Goal: Check status: Check status

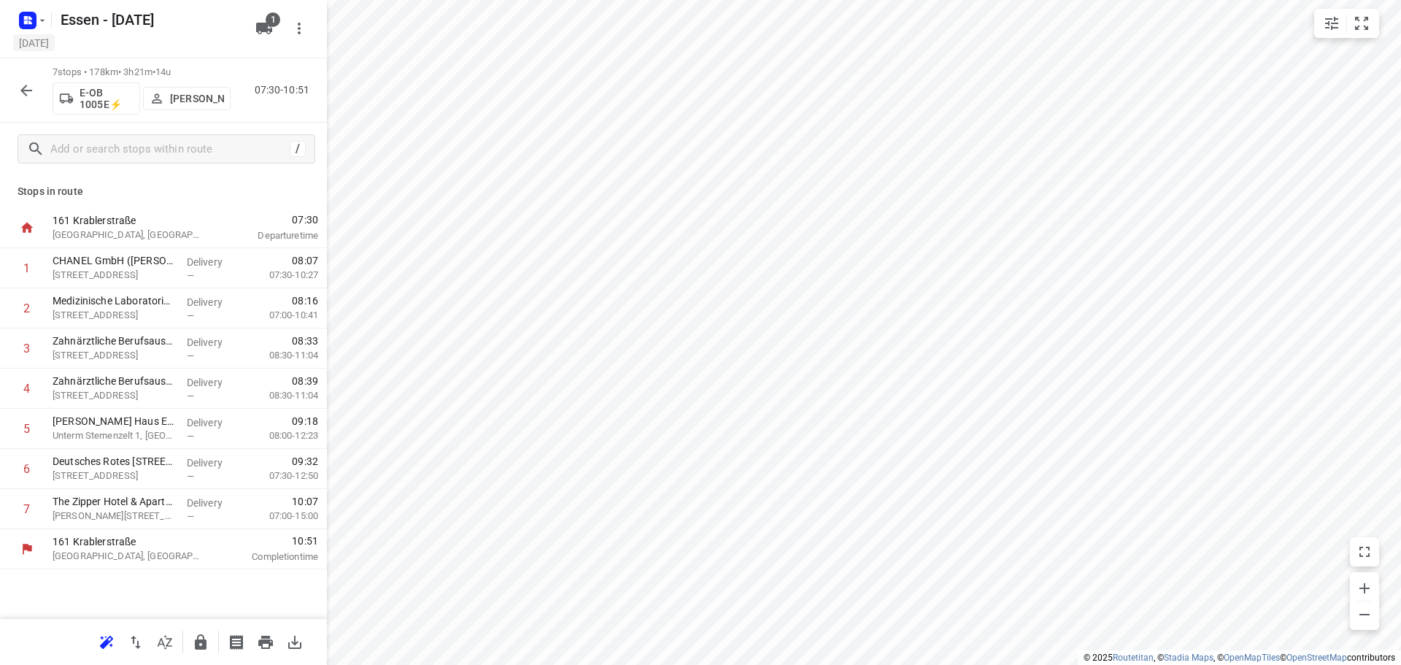
click at [38, 44] on h5 "Friday, Sep 05" at bounding box center [34, 42] width 42 height 17
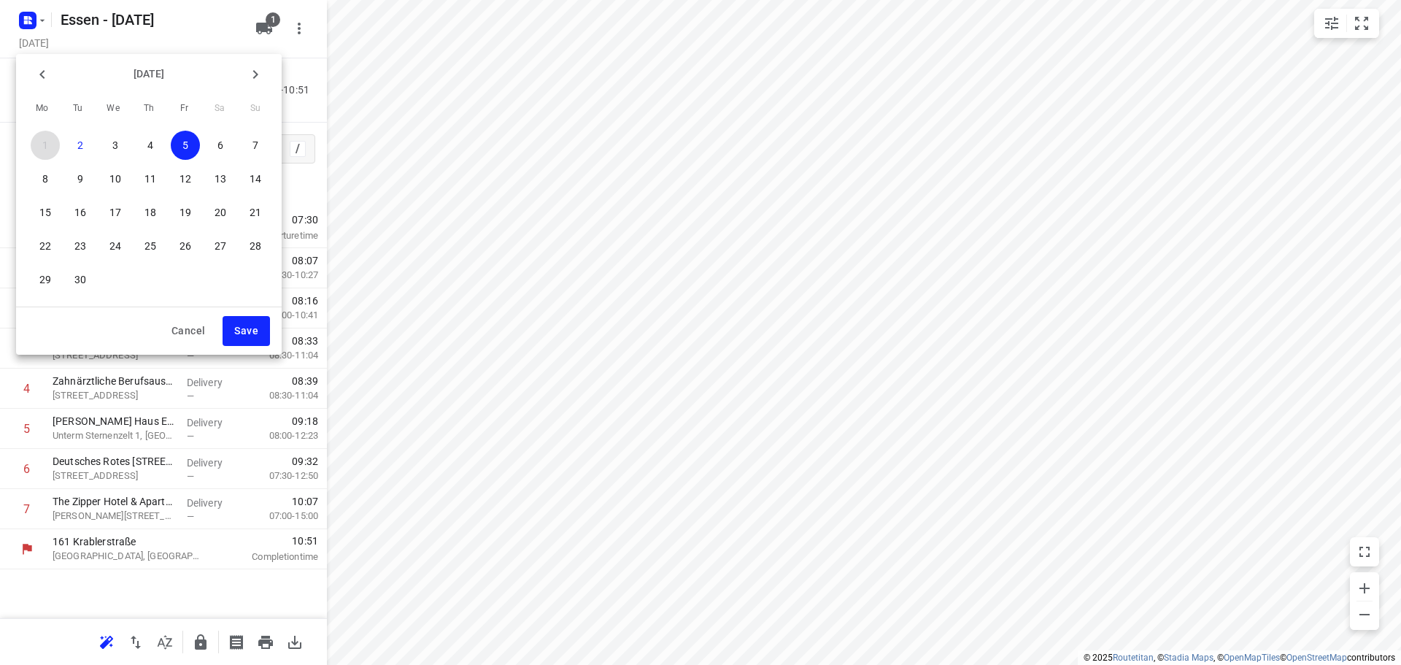
click at [45, 136] on button "1" at bounding box center [45, 145] width 29 height 29
click at [62, 46] on div at bounding box center [700, 332] width 1401 height 665
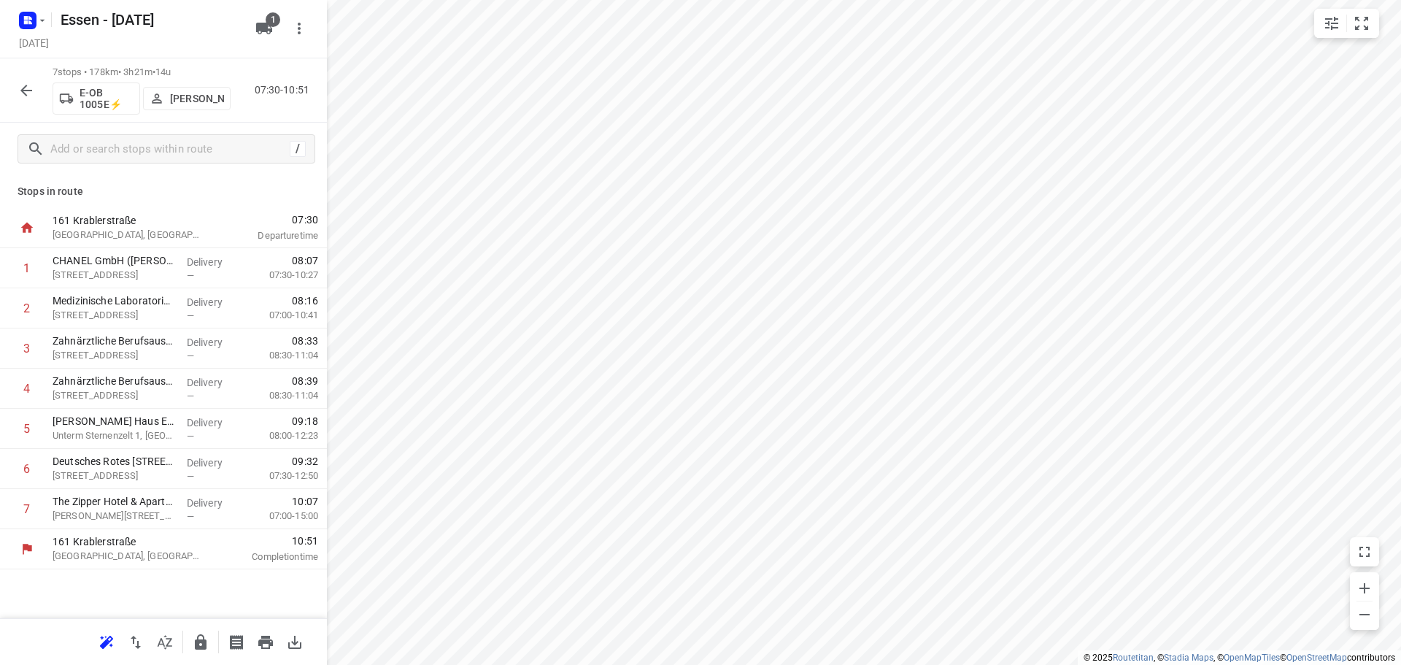
click at [45, 19] on icon "button" at bounding box center [42, 21] width 12 height 12
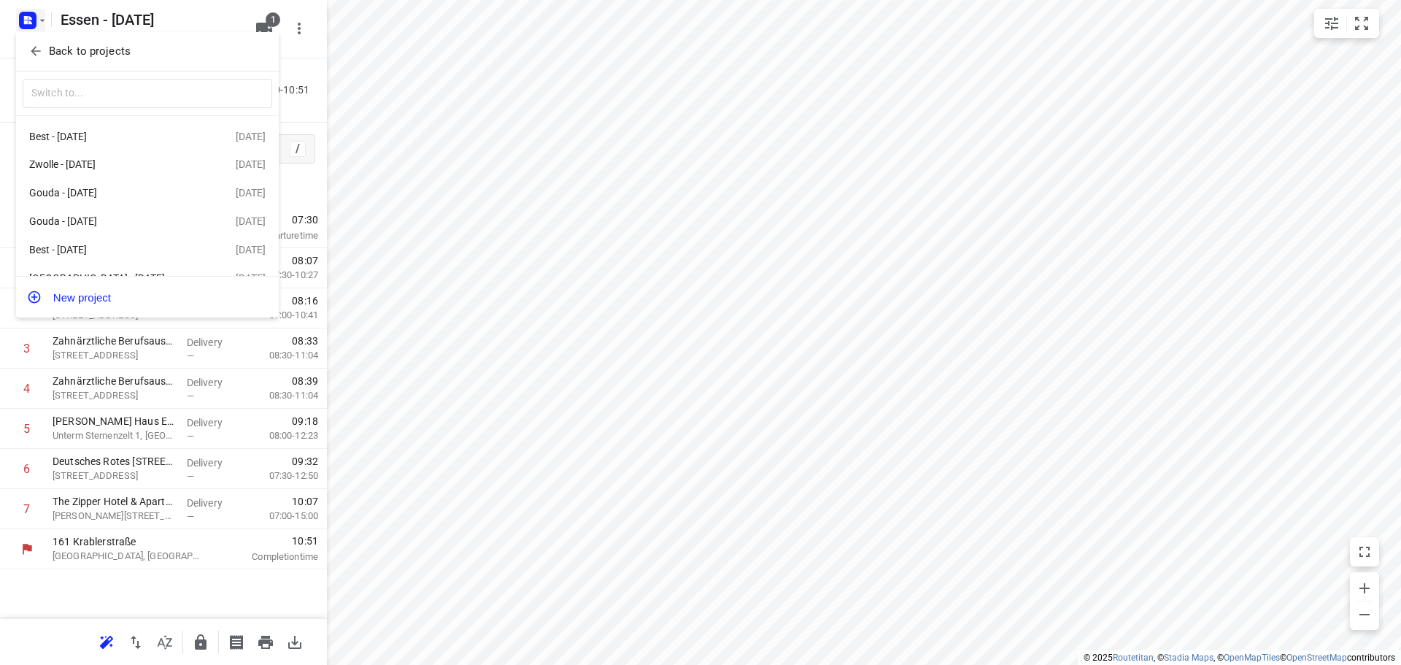
click at [52, 58] on p "Back to projects" at bounding box center [90, 51] width 82 height 17
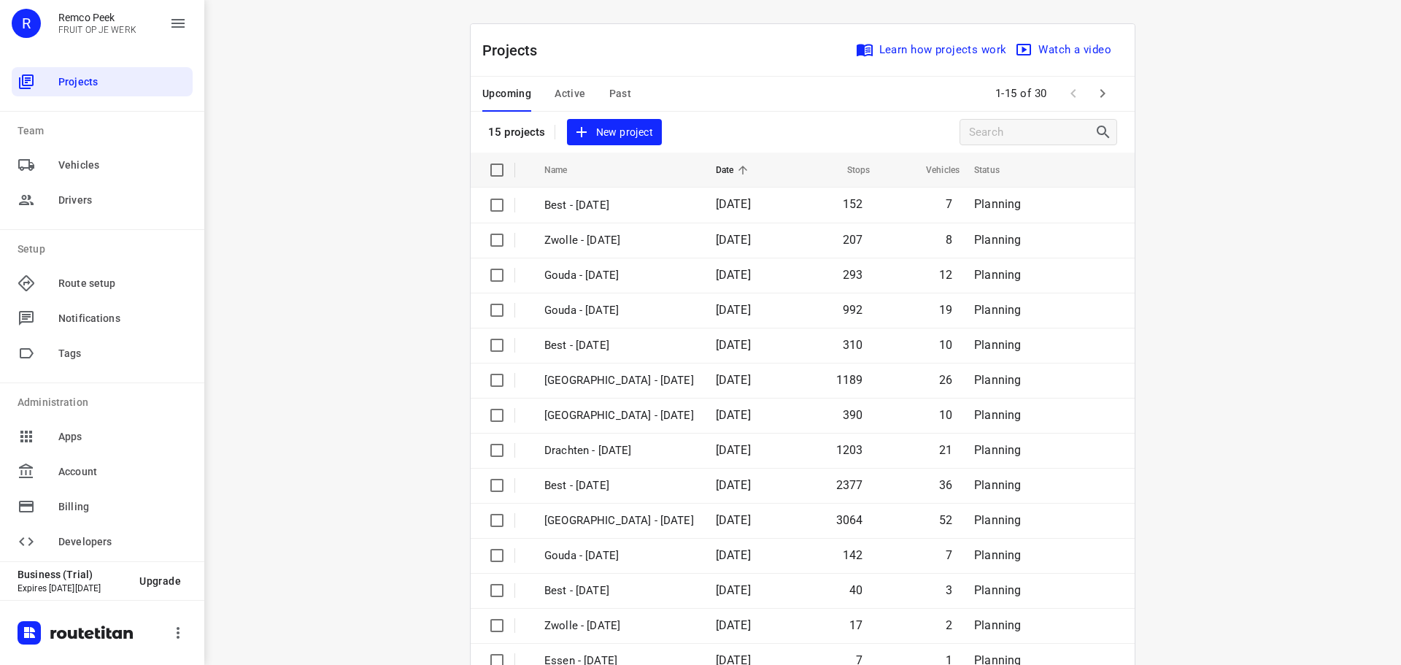
click at [580, 87] on div "Upcoming Active Past" at bounding box center [568, 94] width 172 height 35
click at [572, 93] on span "Active" at bounding box center [569, 94] width 31 height 18
click at [556, 93] on span "Active" at bounding box center [569, 94] width 31 height 18
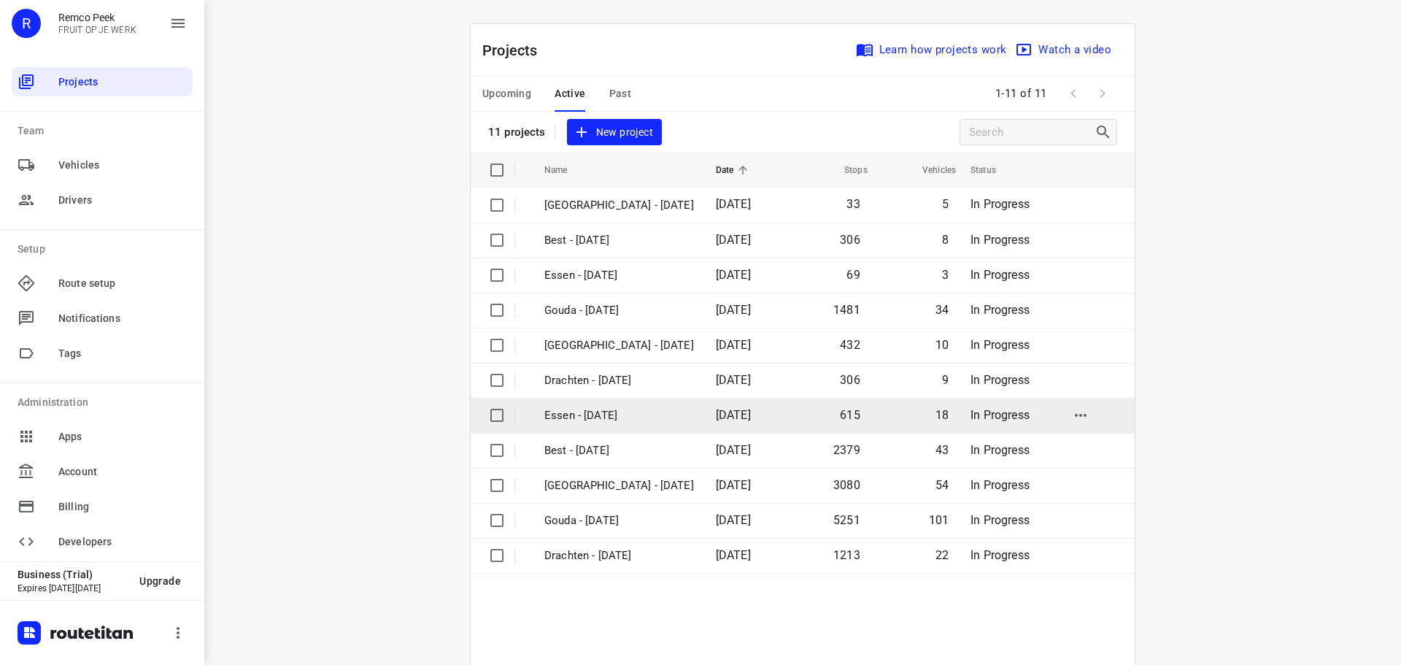
click at [581, 408] on p "Essen - [DATE]" at bounding box center [619, 415] width 150 height 17
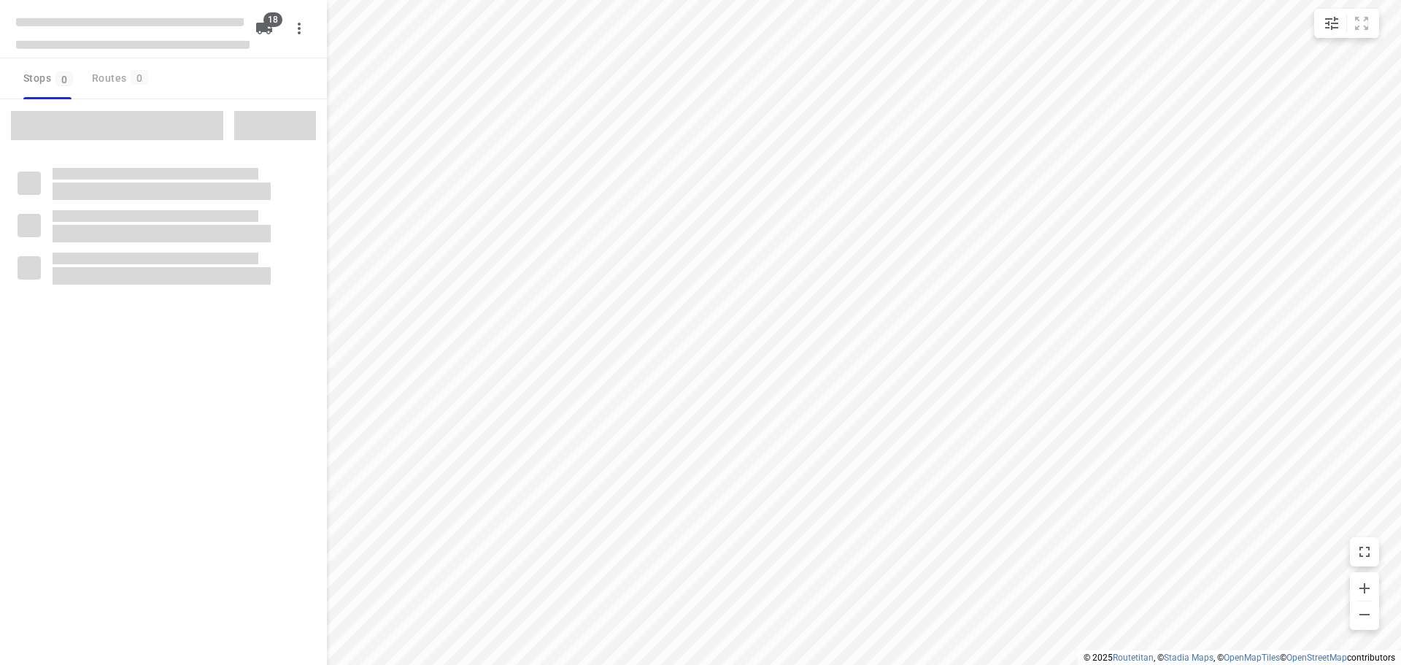
checkbox input "true"
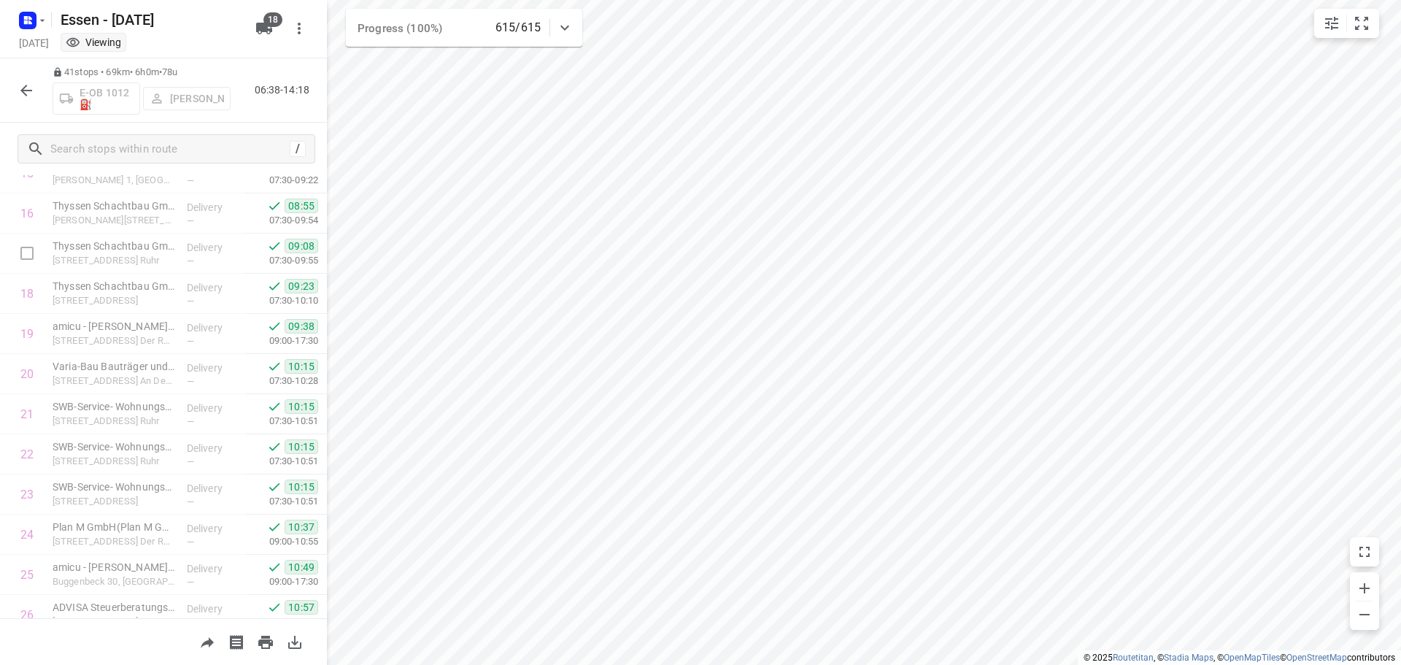
scroll to position [584, 0]
click at [23, 93] on icon "button" at bounding box center [26, 91] width 12 height 12
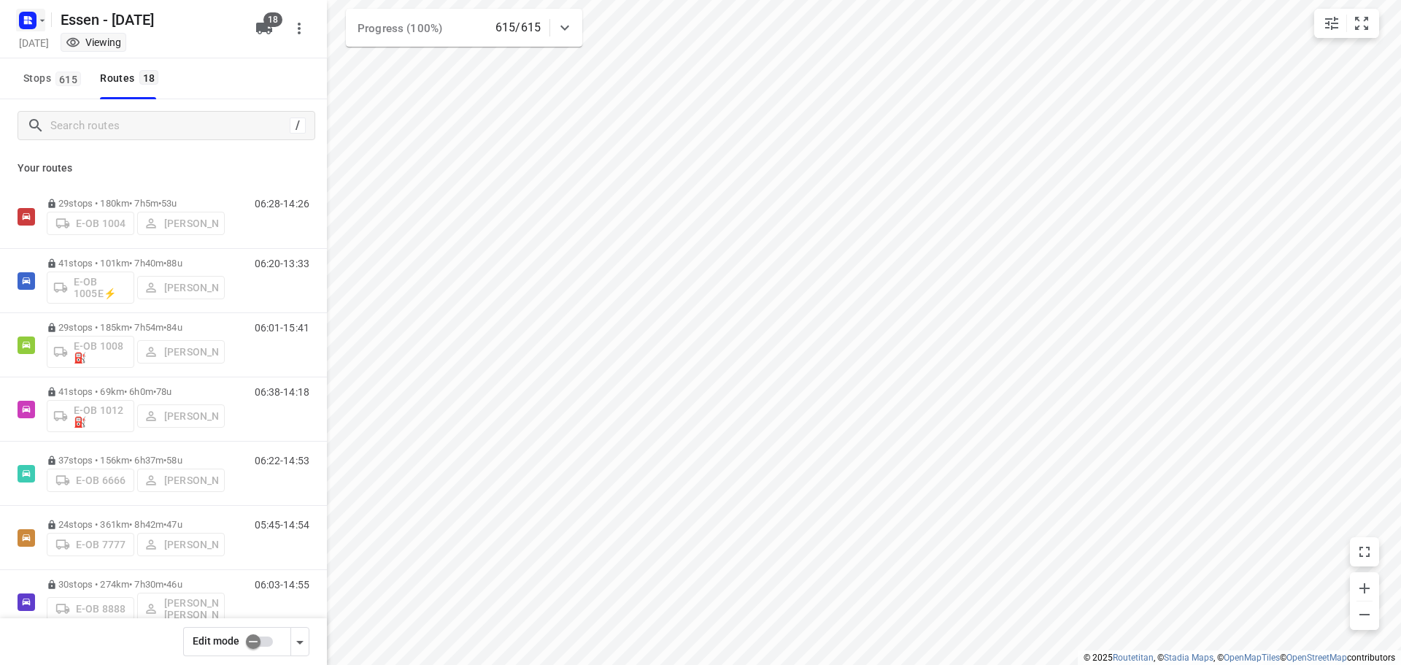
click at [33, 31] on icon "button" at bounding box center [27, 20] width 23 height 23
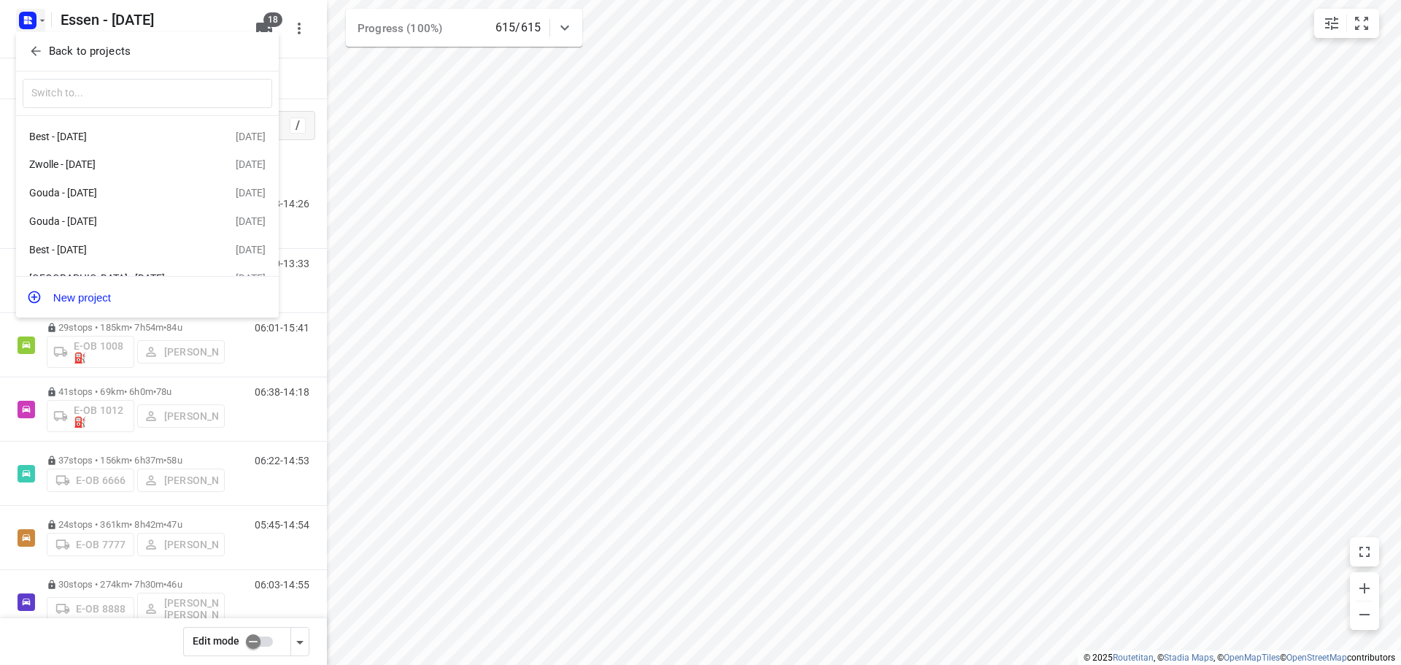
click at [57, 54] on p "Back to projects" at bounding box center [90, 51] width 82 height 17
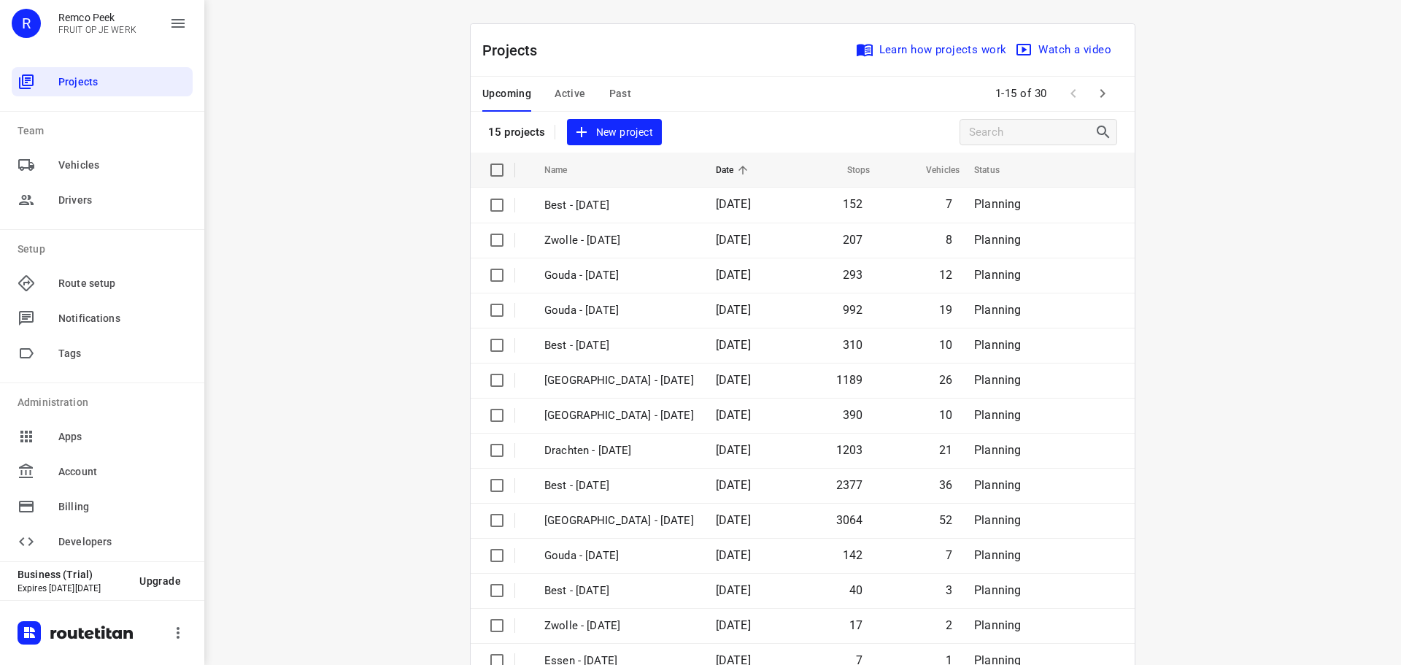
click at [614, 84] on button "Past" at bounding box center [620, 94] width 23 height 35
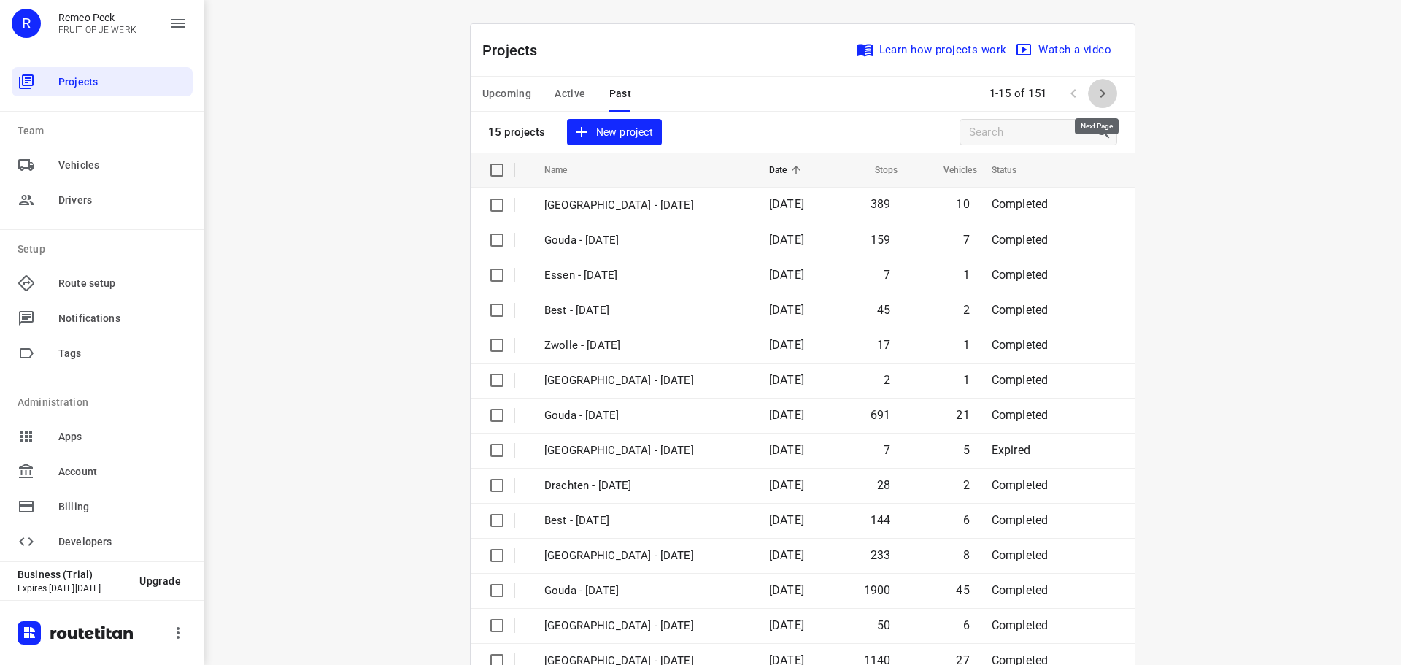
click at [1099, 90] on icon "button" at bounding box center [1102, 94] width 18 height 18
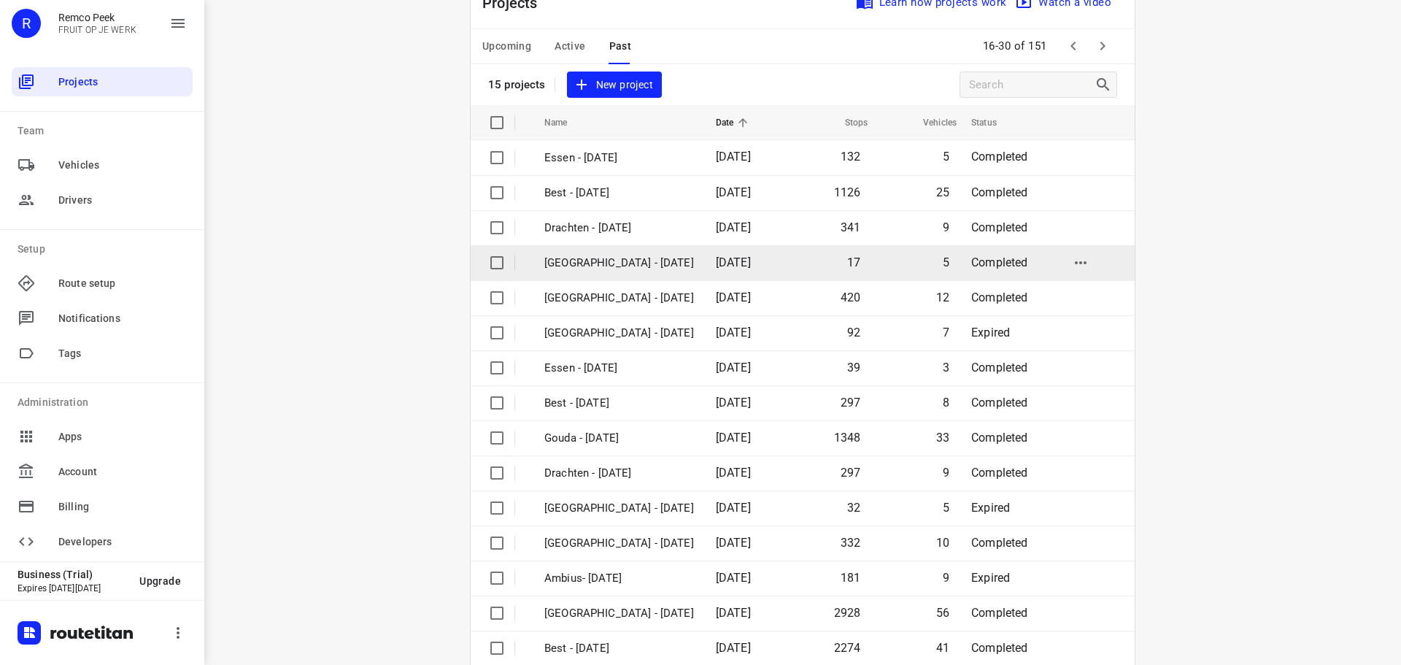
scroll to position [73, 0]
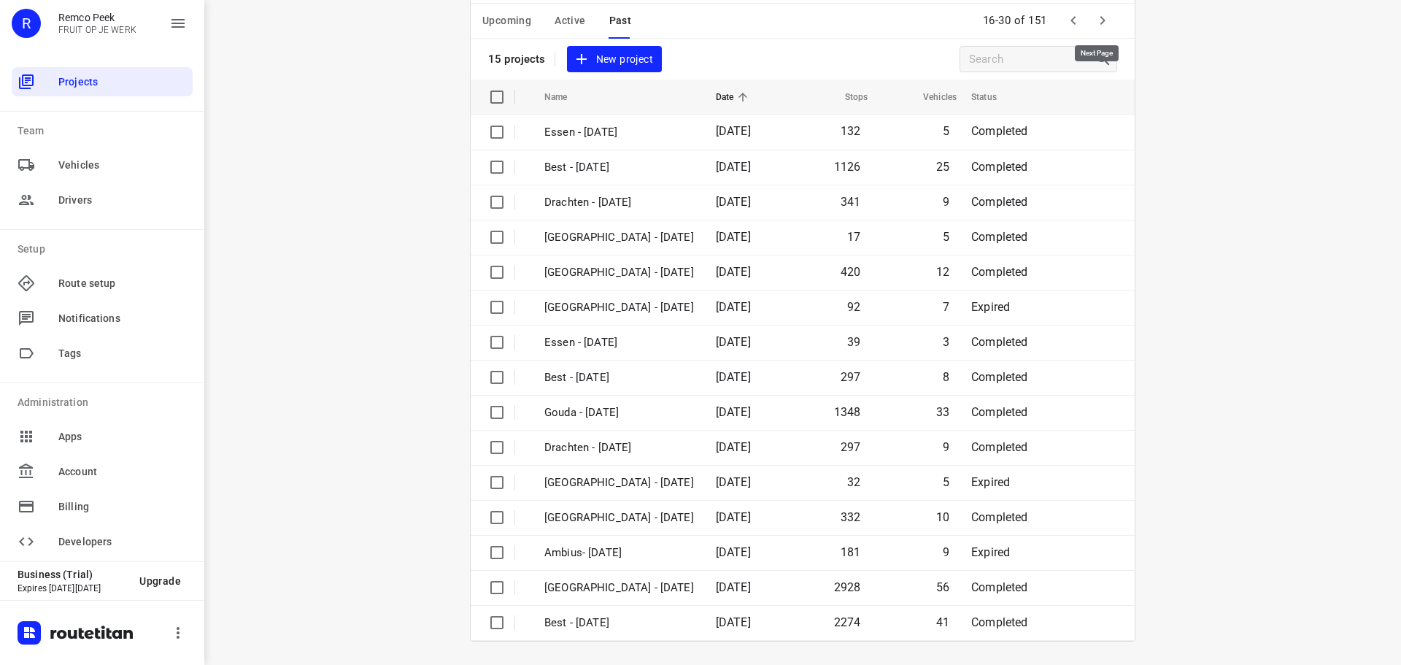
click at [1091, 10] on button "button" at bounding box center [1102, 20] width 29 height 29
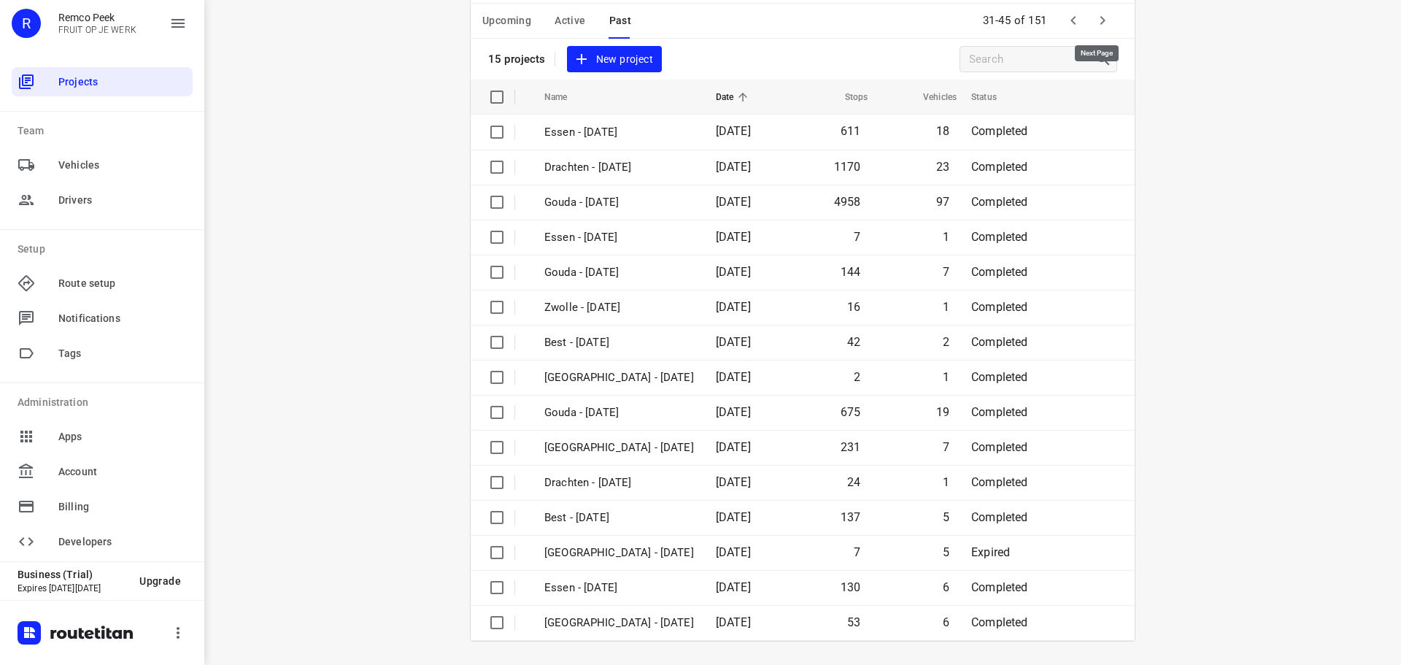
click at [1102, 23] on icon "button" at bounding box center [1102, 21] width 18 height 18
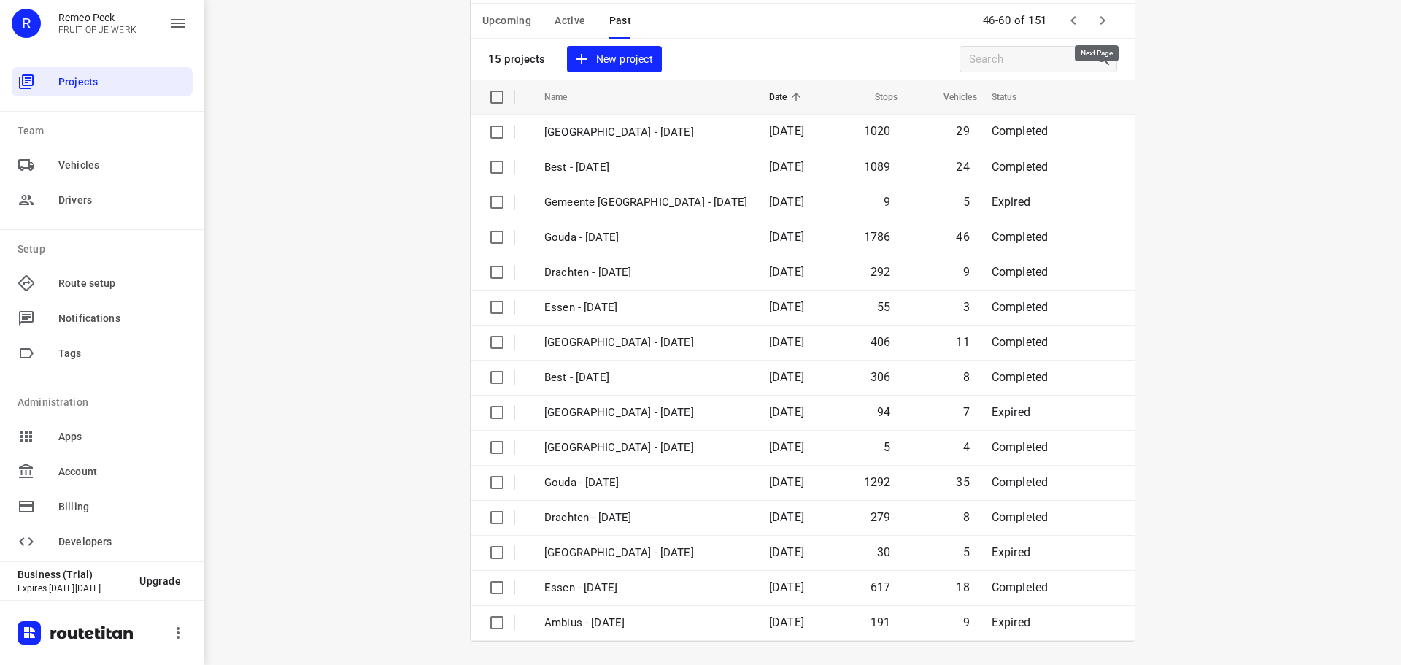
click at [1100, 21] on icon "button" at bounding box center [1102, 21] width 18 height 18
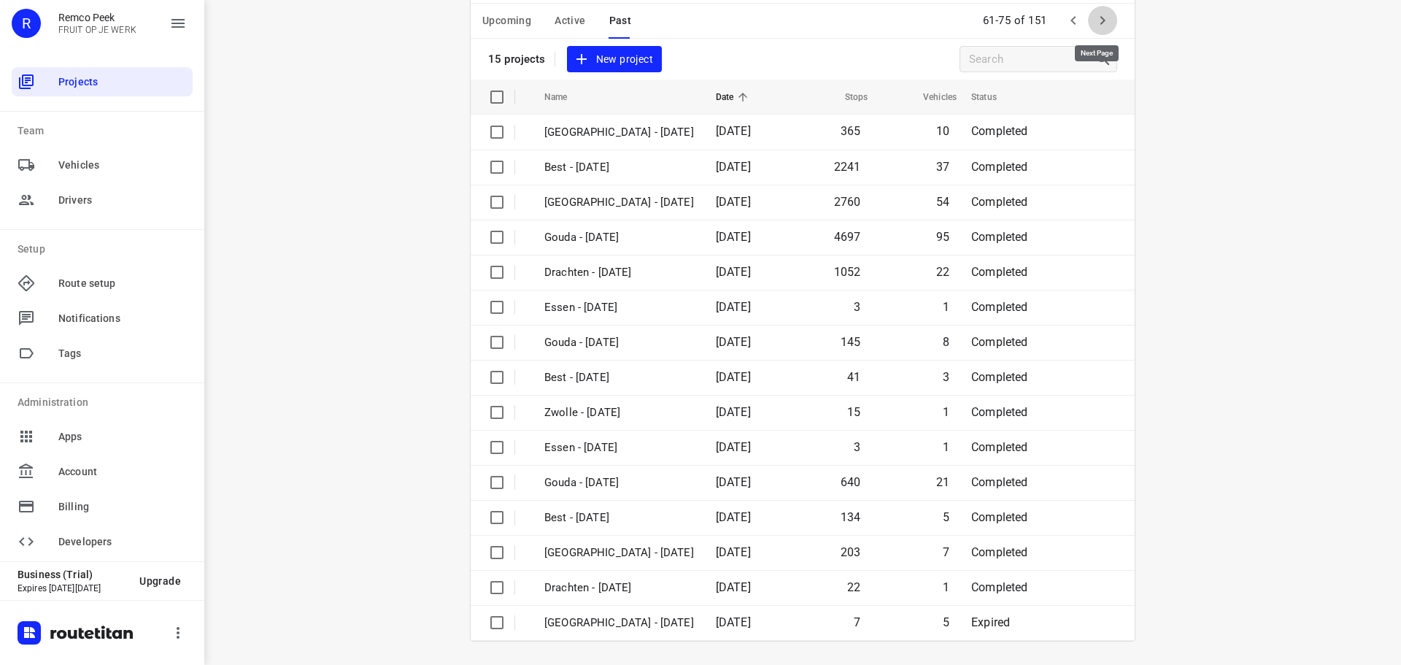
click at [1093, 18] on icon "button" at bounding box center [1102, 21] width 18 height 18
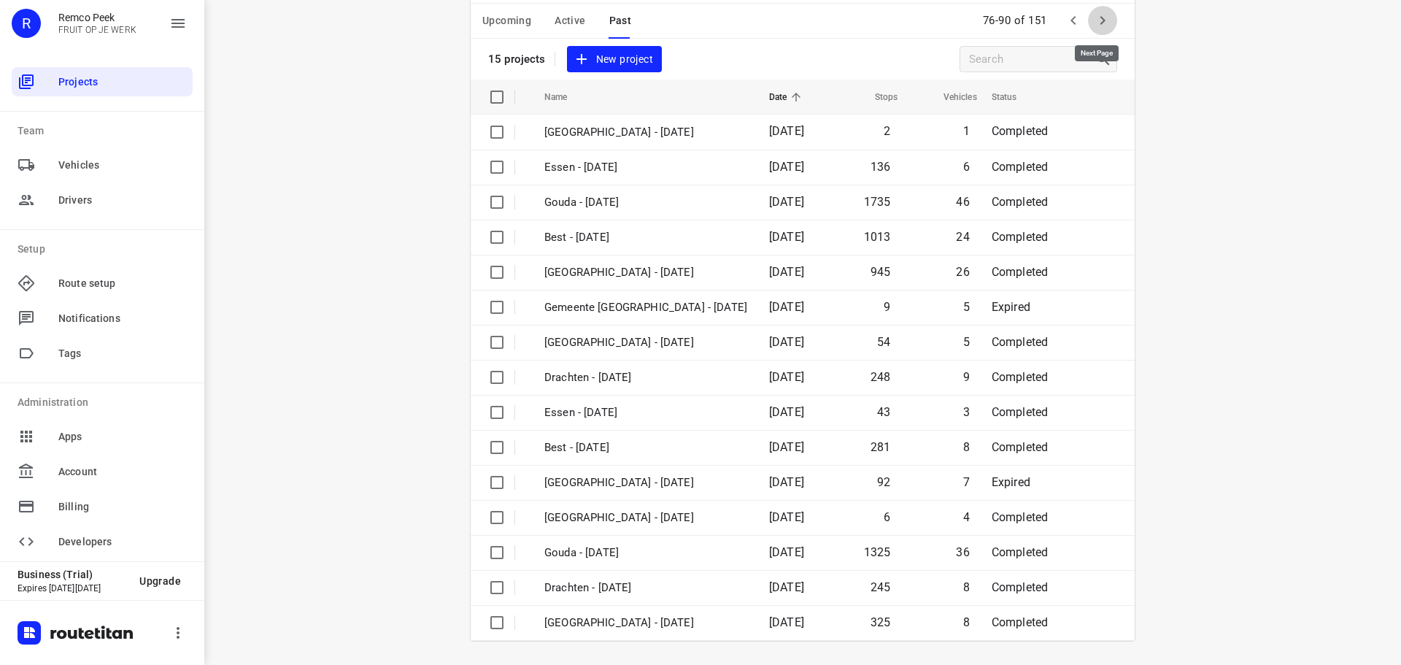
click at [1103, 18] on icon "button" at bounding box center [1102, 21] width 18 height 18
